Goal: Task Accomplishment & Management: Manage account settings

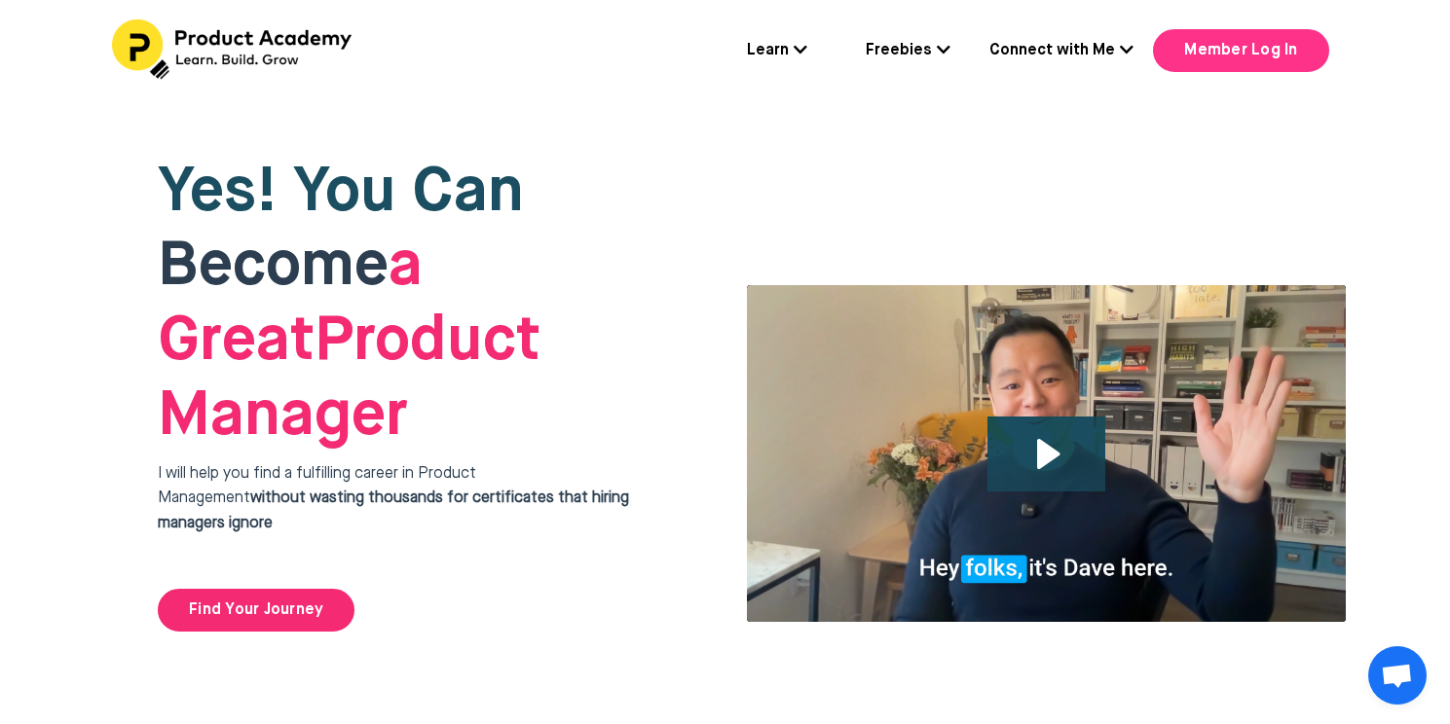
click at [1237, 54] on link "Member Log In" at bounding box center [1240, 50] width 175 height 43
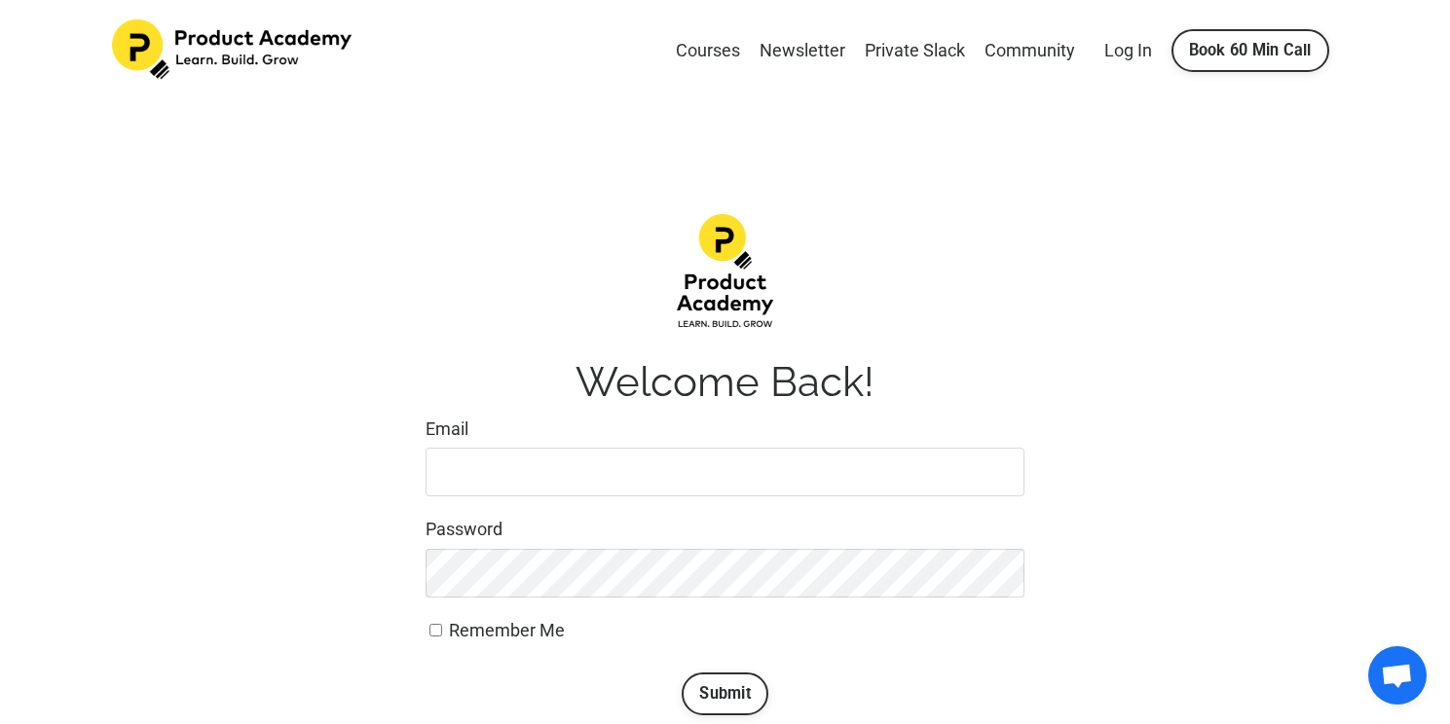
scroll to position [250, 0]
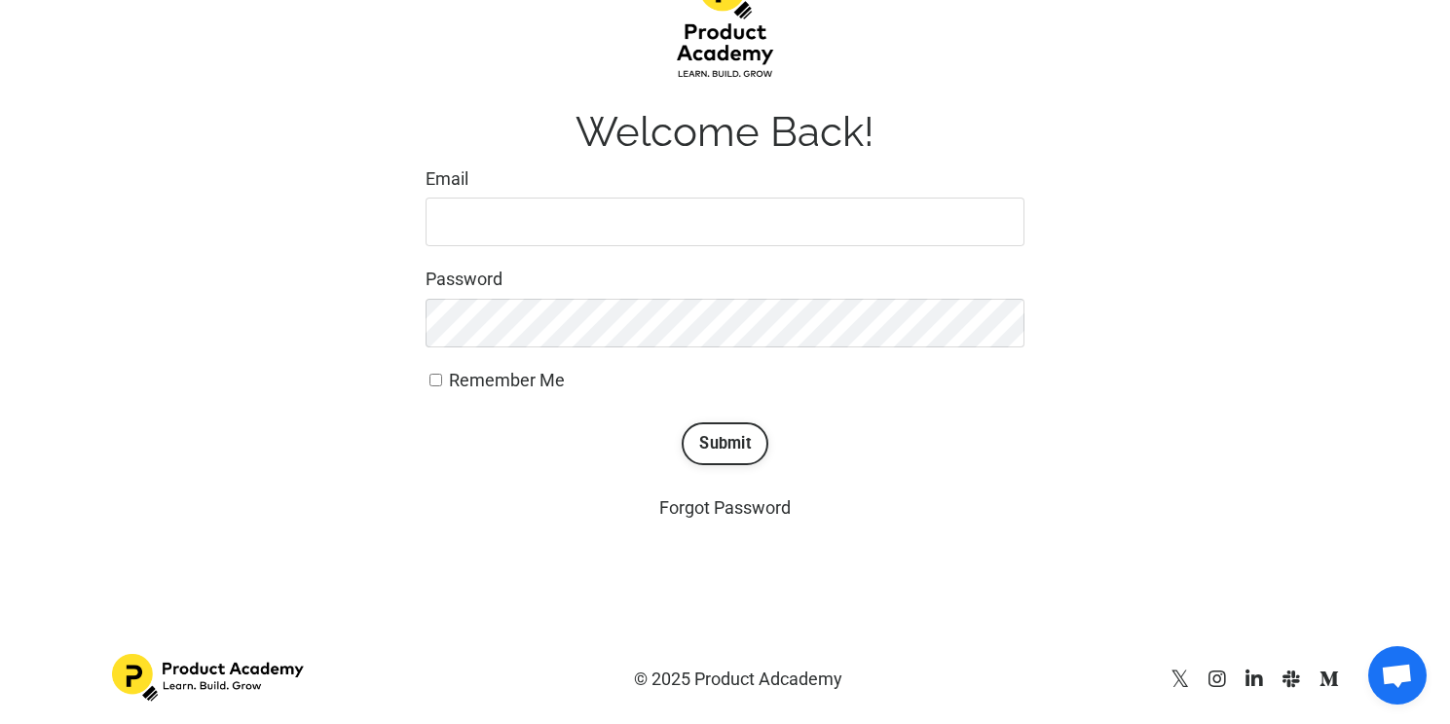
click at [476, 235] on input "Email" at bounding box center [725, 222] width 599 height 49
click at [474, 215] on input "Email" at bounding box center [725, 222] width 599 height 49
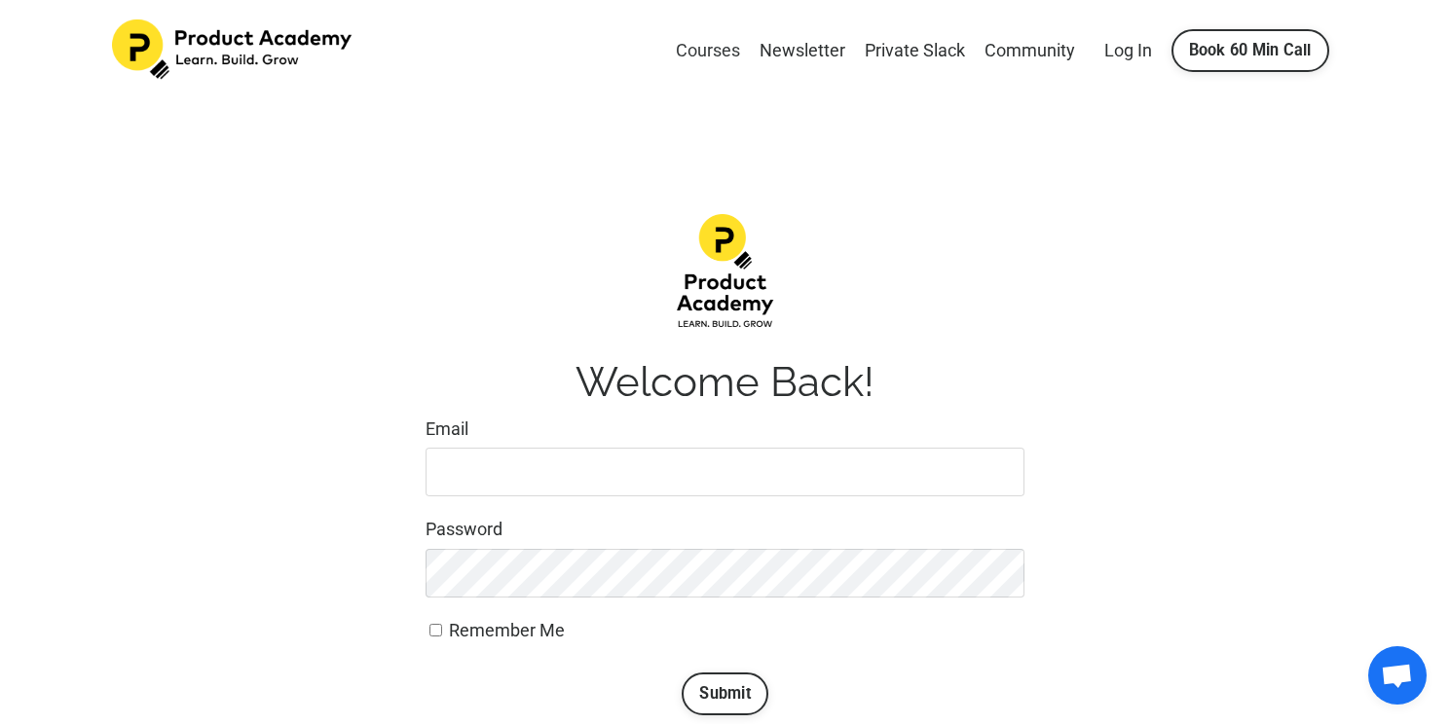
click at [698, 55] on link "Courses" at bounding box center [708, 51] width 64 height 28
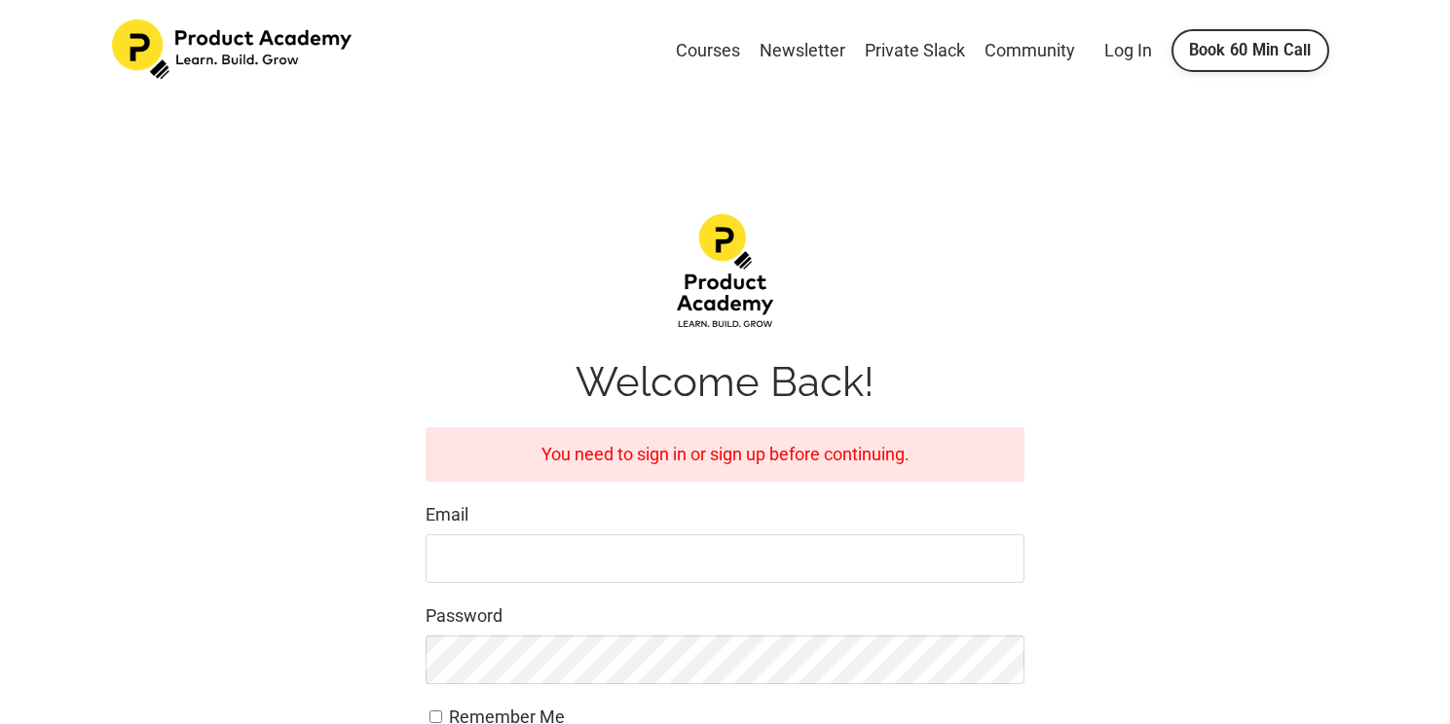
scroll to position [337, 0]
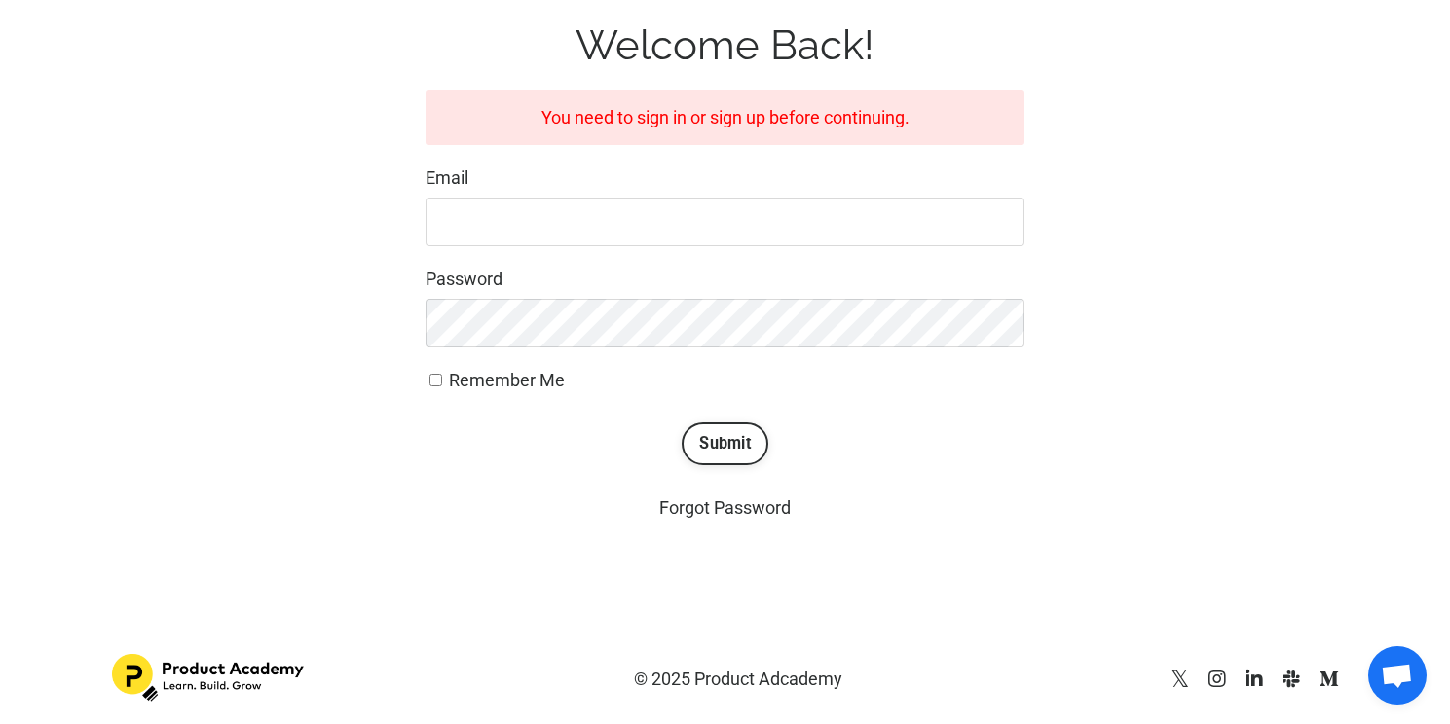
click at [614, 231] on input "Email" at bounding box center [725, 222] width 599 height 49
type input "me.shree@gmail.com"
click at [682, 423] on button "Submit" at bounding box center [725, 444] width 87 height 43
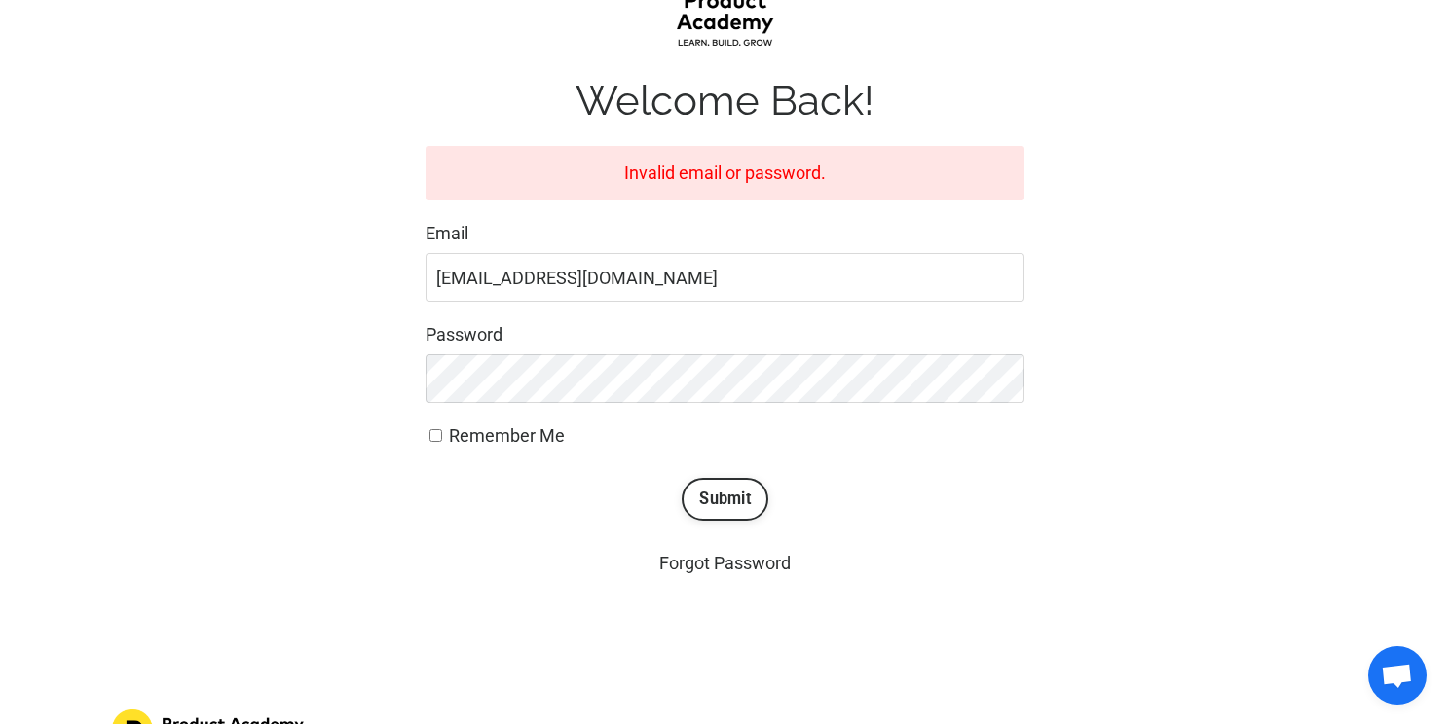
scroll to position [294, 0]
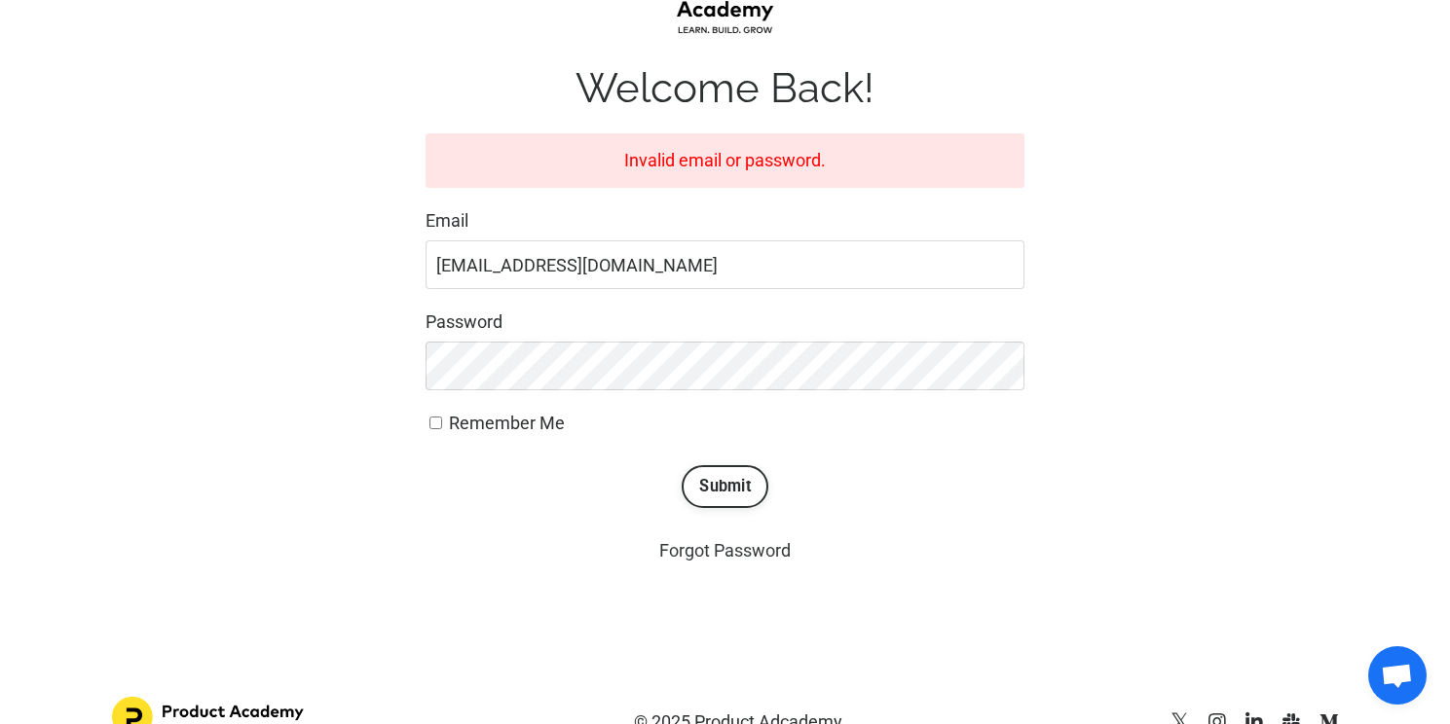
click at [729, 555] on link "Forgot Password" at bounding box center [724, 550] width 131 height 20
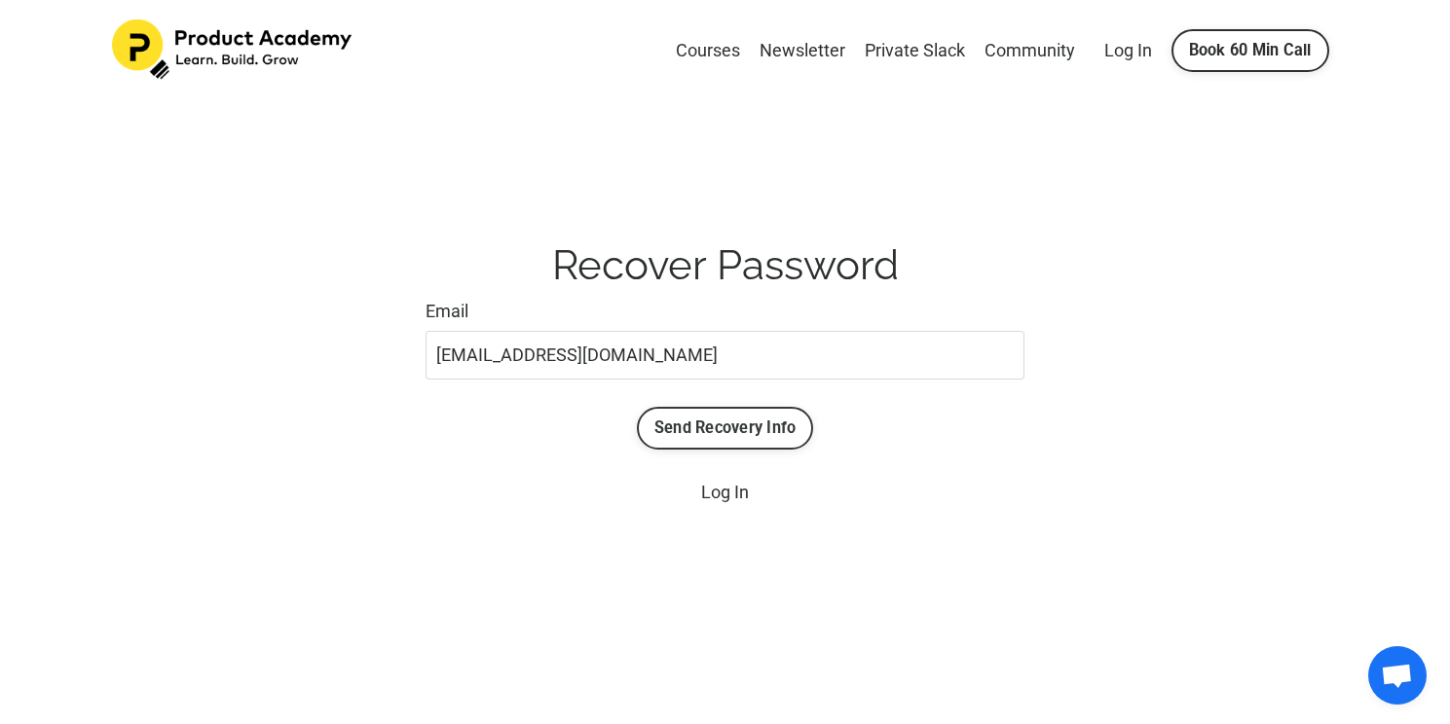
type input "me.shree@gmail.com"
click at [761, 419] on button "Send Recovery Info" at bounding box center [725, 428] width 177 height 43
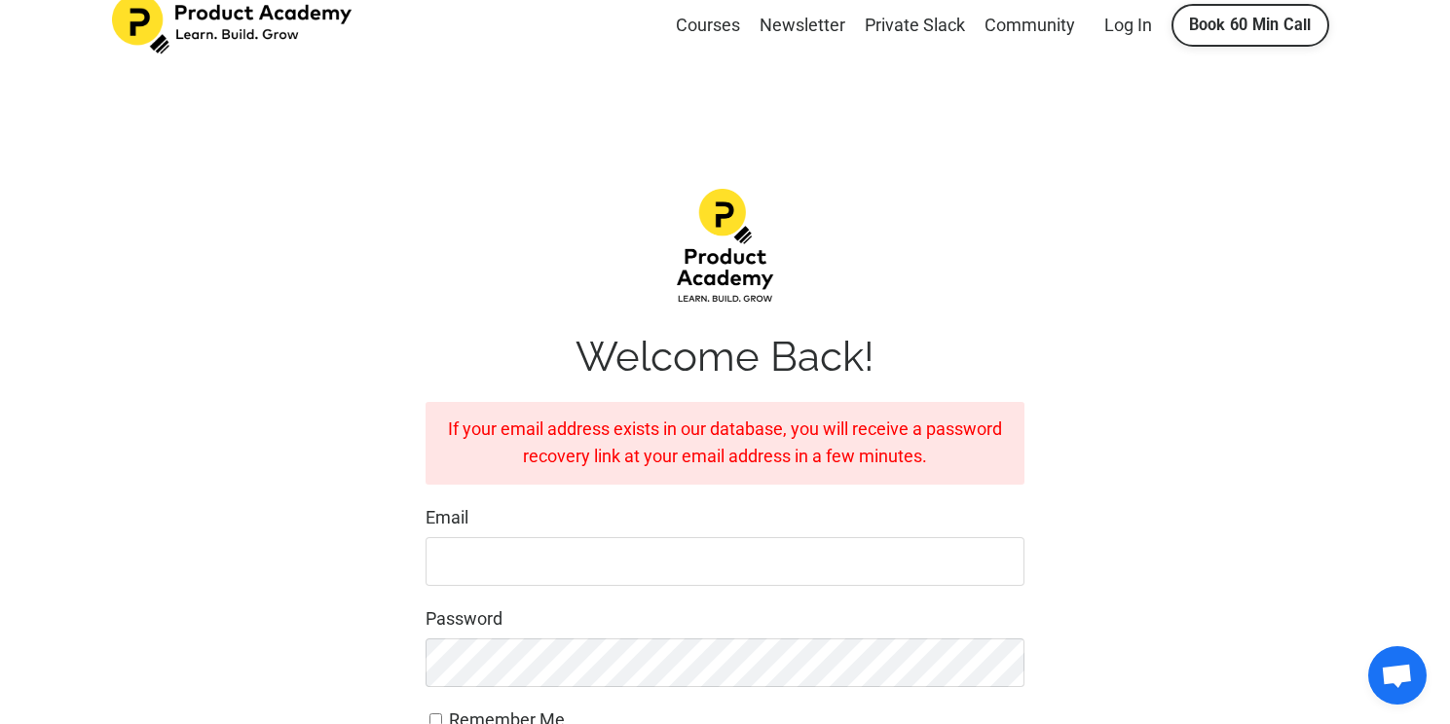
scroll to position [27, 0]
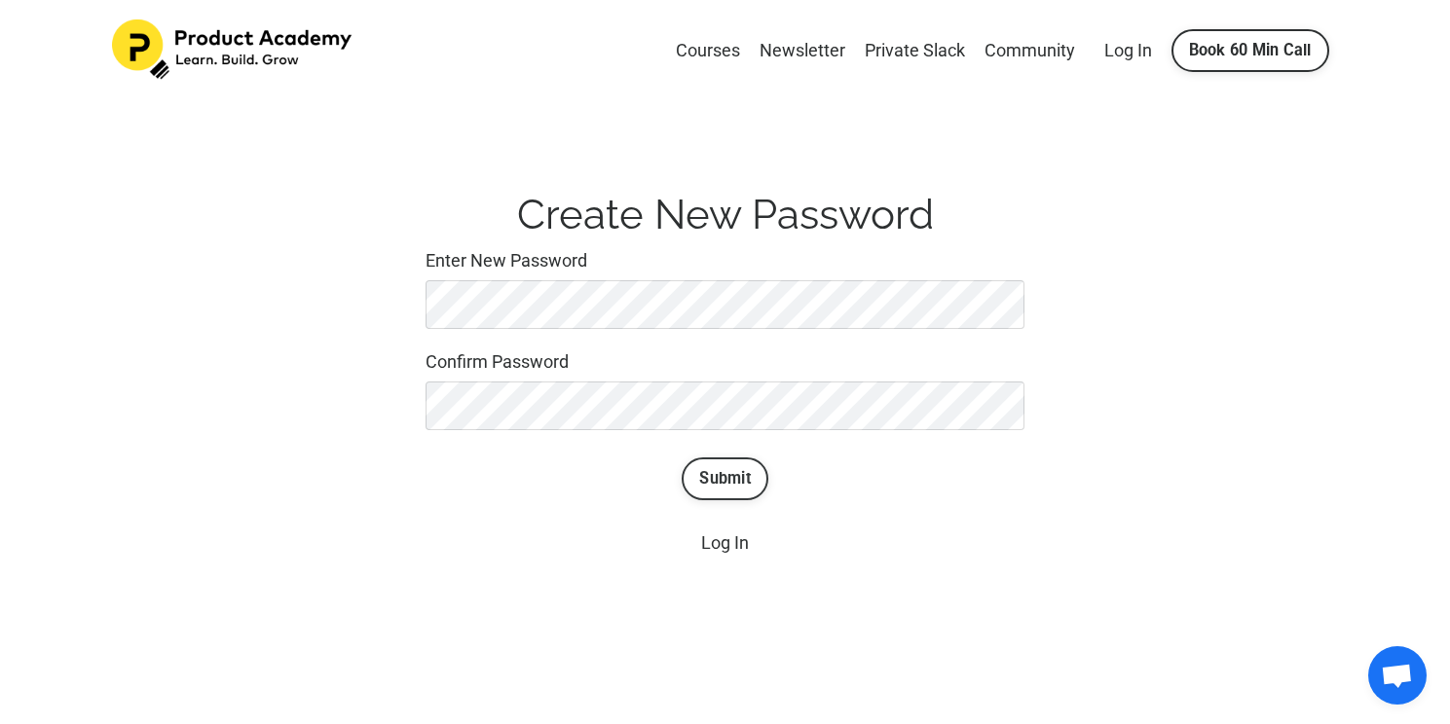
click at [706, 469] on button "Submit" at bounding box center [725, 479] width 87 height 43
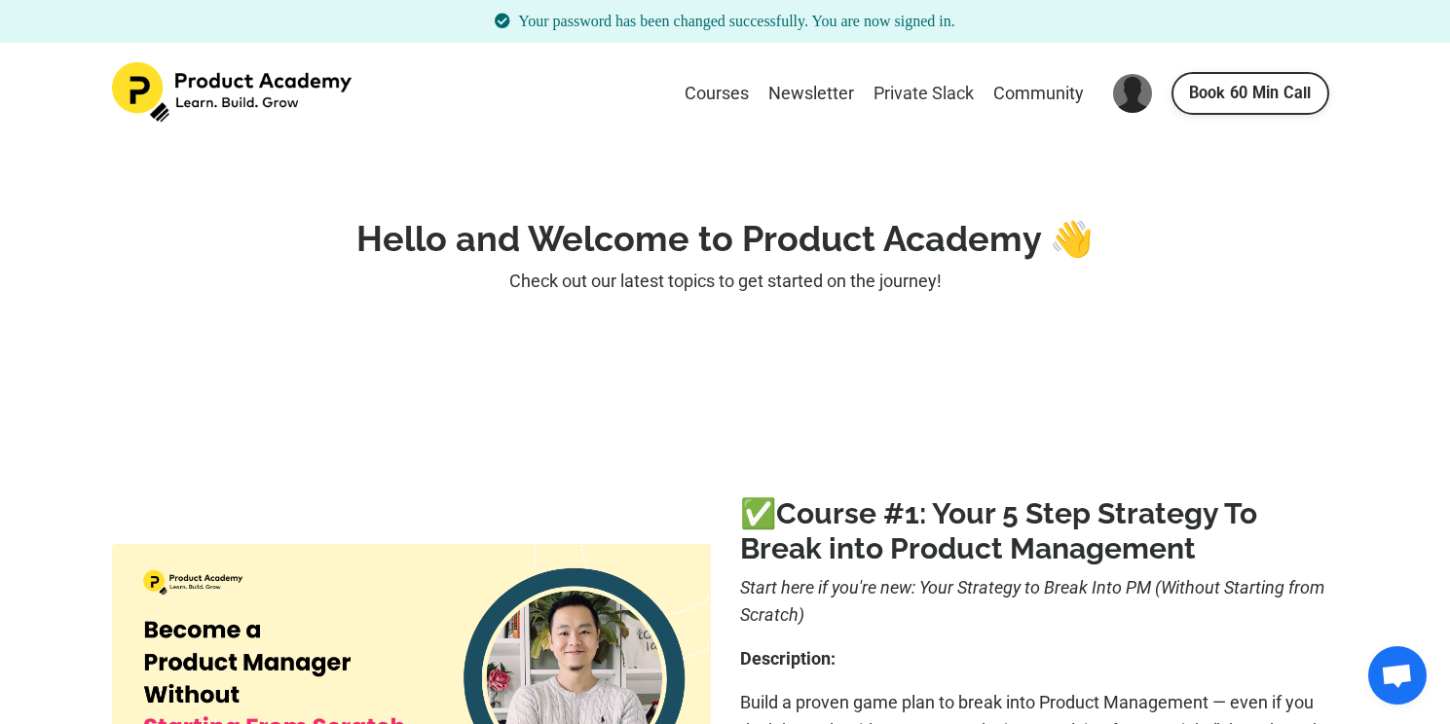
click at [889, 87] on link "Private Slack" at bounding box center [923, 94] width 100 height 28
